Goal: Task Accomplishment & Management: Manage account settings

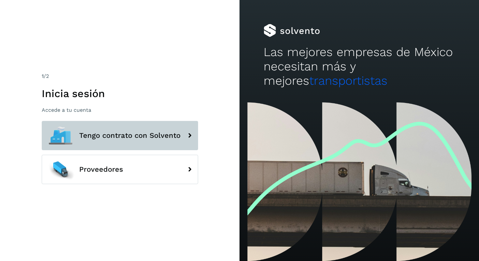
click at [152, 139] on span "Tengo contrato con Solvento" at bounding box center [129, 136] width 101 height 8
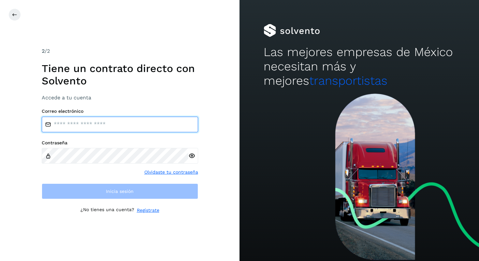
click at [99, 128] on input "email" at bounding box center [120, 125] width 157 height 16
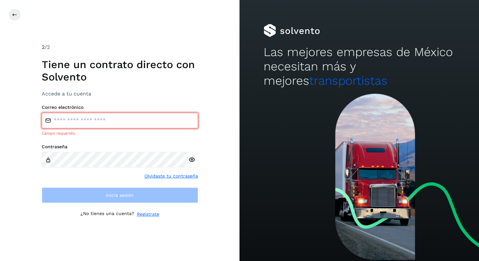
type input "**********"
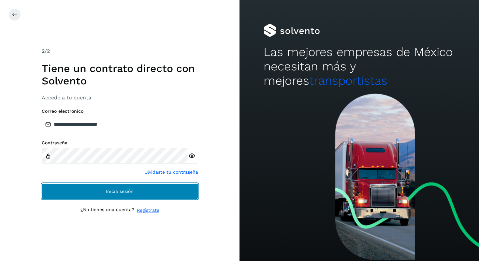
click at [118, 191] on span "Inicia sesión" at bounding box center [120, 191] width 28 height 5
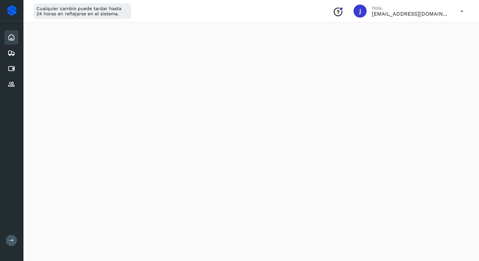
scroll to position [91, 0]
click at [462, 12] on icon at bounding box center [461, 11] width 13 height 13
click at [413, 41] on div "Cerrar sesión" at bounding box center [430, 42] width 78 height 12
